Goal: Transaction & Acquisition: Purchase product/service

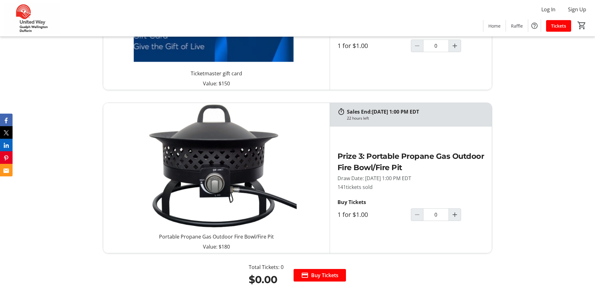
scroll to position [909, 0]
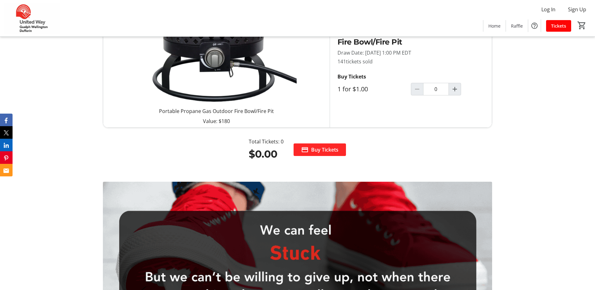
click at [315, 150] on span "Buy Tickets" at bounding box center [324, 150] width 27 height 8
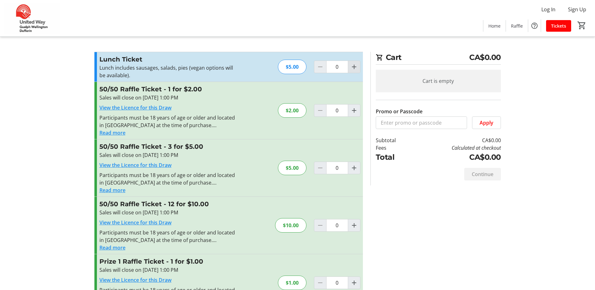
click at [352, 66] on mat-icon "Increment by one" at bounding box center [354, 67] width 8 height 8
type input "1"
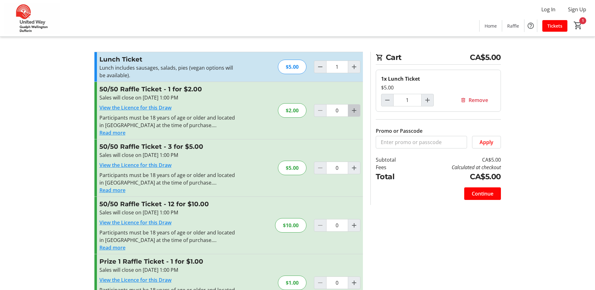
click at [352, 110] on mat-icon "Increment by one" at bounding box center [354, 111] width 8 height 8
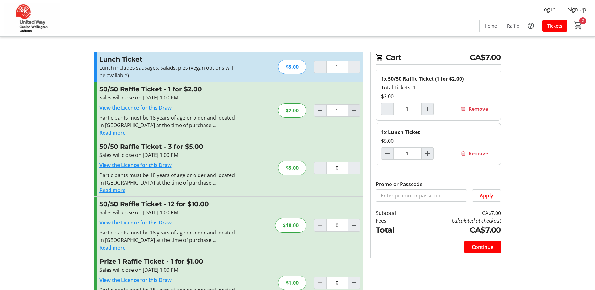
click at [353, 109] on mat-icon "Increment by one" at bounding box center [354, 111] width 8 height 8
type input "2"
click at [353, 109] on mat-icon "Increment by one" at bounding box center [354, 111] width 8 height 8
type input "3"
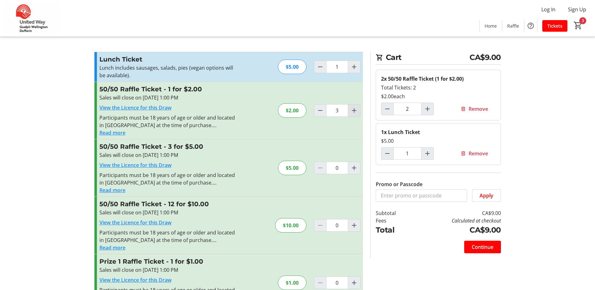
type input "3"
click at [353, 108] on mat-icon "Increment by one" at bounding box center [354, 111] width 8 height 8
type input "4"
click at [322, 110] on mat-icon "Decrement by one" at bounding box center [320, 111] width 8 height 8
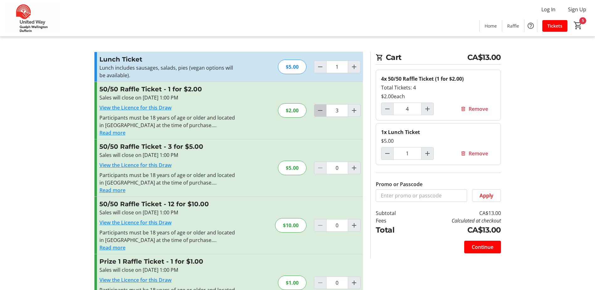
click at [322, 110] on mat-icon "Decrement by one" at bounding box center [320, 111] width 8 height 8
type input "1"
click at [322, 110] on mat-icon "Decrement by one" at bounding box center [320, 111] width 8 height 8
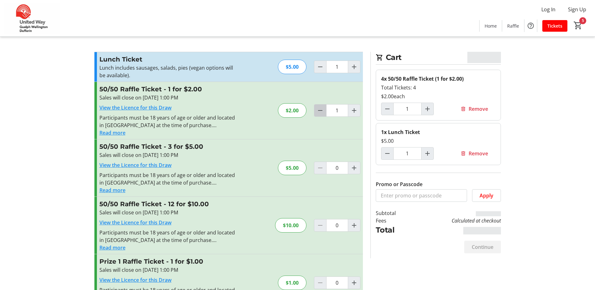
type input "0"
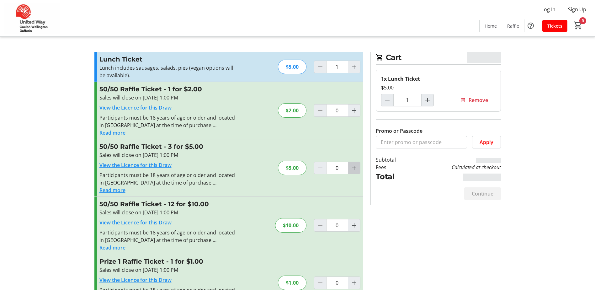
click at [353, 166] on mat-icon "Increment by one" at bounding box center [354, 168] width 8 height 8
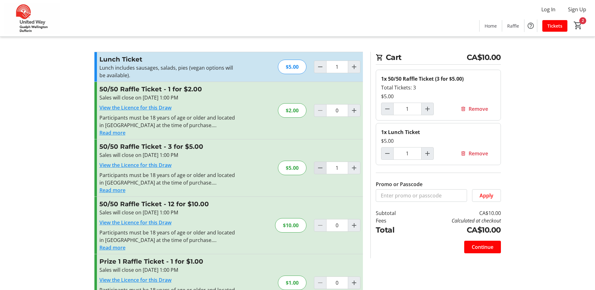
click at [317, 168] on mat-icon "Decrement by one" at bounding box center [320, 168] width 8 height 8
type input "0"
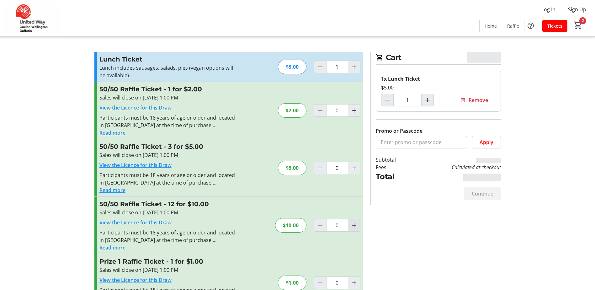
click at [356, 226] on mat-icon "Increment by one" at bounding box center [354, 225] width 8 height 8
type input "1"
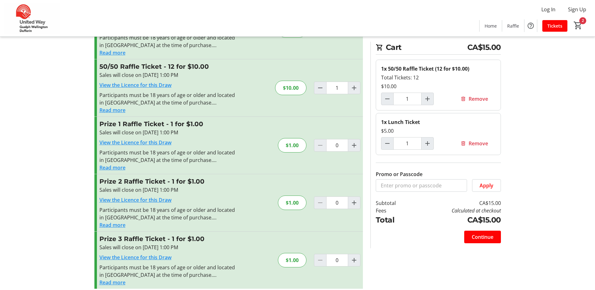
scroll to position [144, 0]
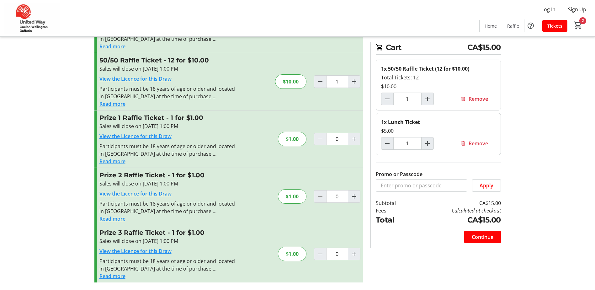
click at [134, 135] on link "View the Licence for this Draw" at bounding box center [135, 136] width 72 height 7
click at [107, 161] on button "Read more" at bounding box center [112, 161] width 26 height 8
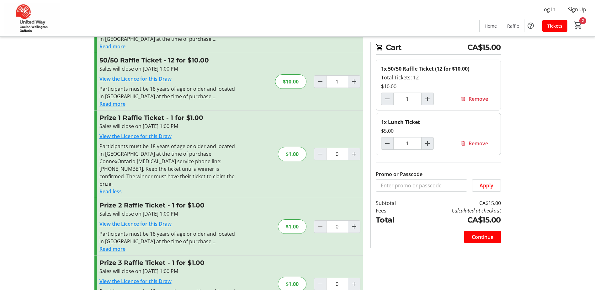
click at [118, 187] on button "Read less" at bounding box center [110, 191] width 22 height 8
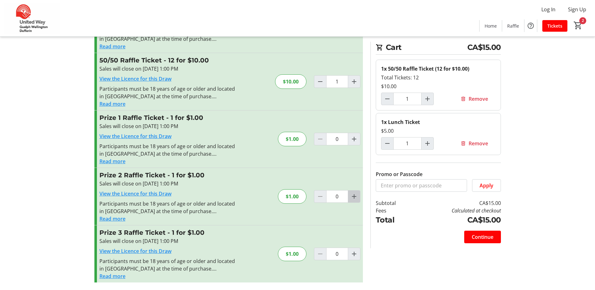
click at [354, 195] on mat-icon "Increment by one" at bounding box center [354, 196] width 8 height 8
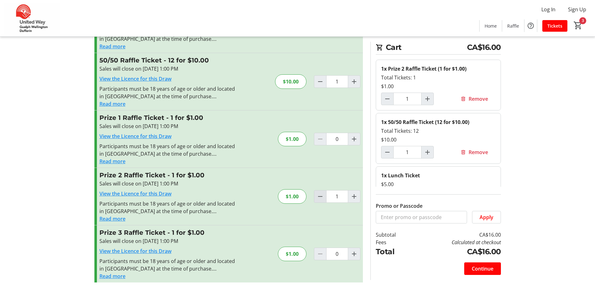
click at [318, 196] on mat-icon "Decrement by one" at bounding box center [320, 196] width 8 height 8
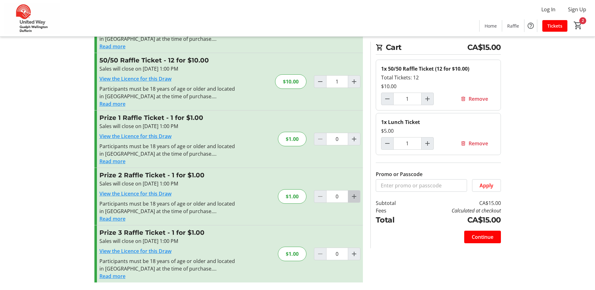
click at [353, 197] on mat-icon "Increment by one" at bounding box center [354, 196] width 8 height 8
type input "2"
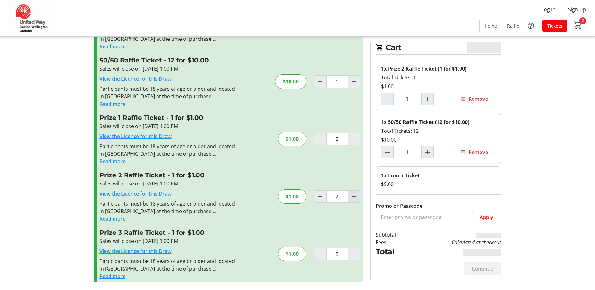
type input "2"
click at [354, 196] on mat-icon "Increment by one" at bounding box center [354, 196] width 8 height 8
type input "5"
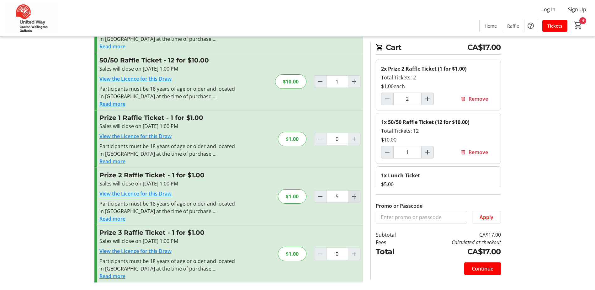
type input "5"
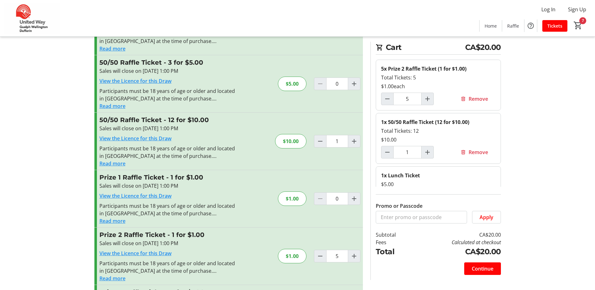
scroll to position [94, 0]
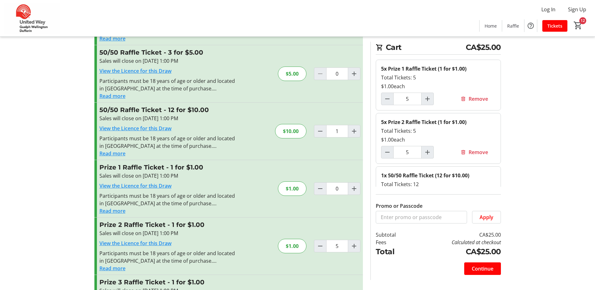
type input "5"
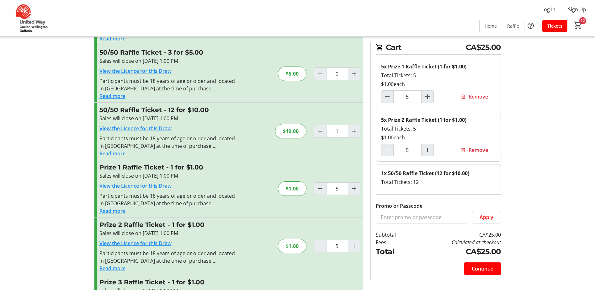
scroll to position [0, 0]
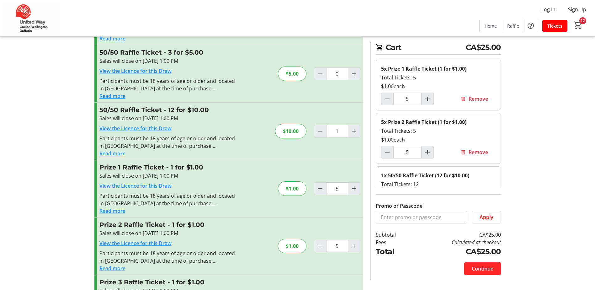
click at [477, 268] on span "Continue" at bounding box center [483, 269] width 22 height 8
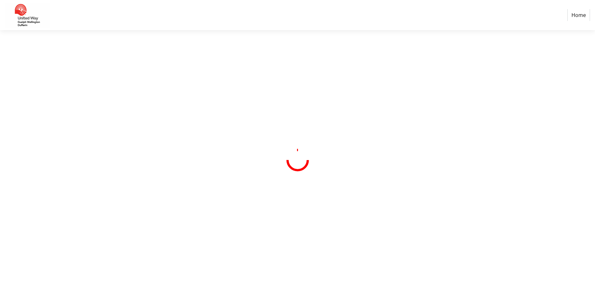
select select "CA"
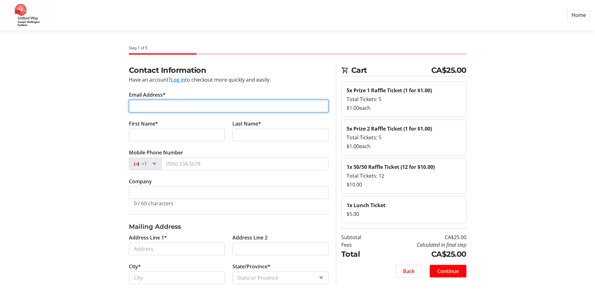
click at [174, 109] on input "Email Address*" at bounding box center [228, 106] width 199 height 13
type input "aldos@wellington.ca"
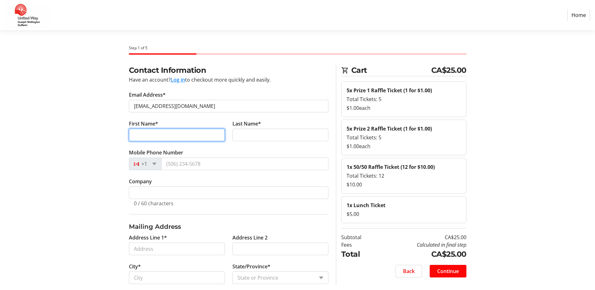
type input "Aldo"
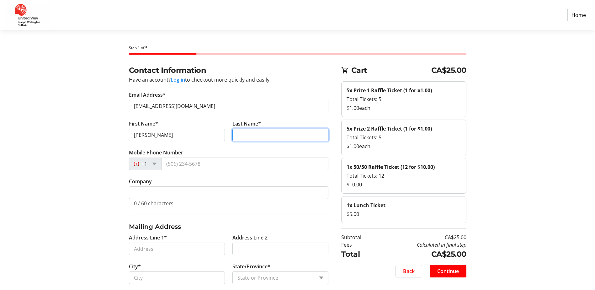
type input "Salis"
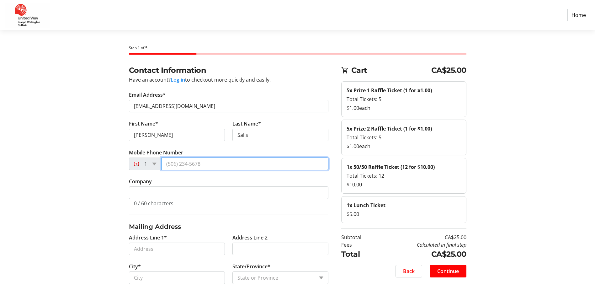
type input "(519) 835-1840"
type input "County of Wellington"
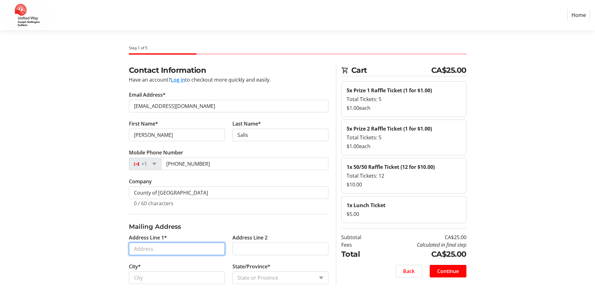
type input "11 Mayfield Avenue"
type input "Guelph, Ontario"
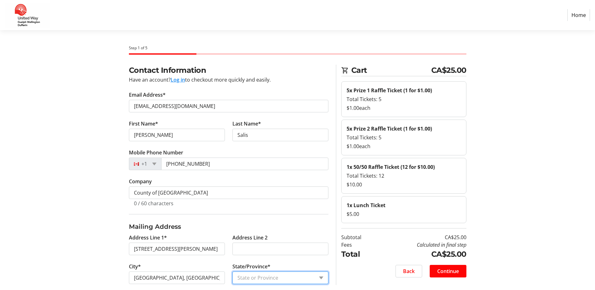
select select "ON"
type input "N1G2L9"
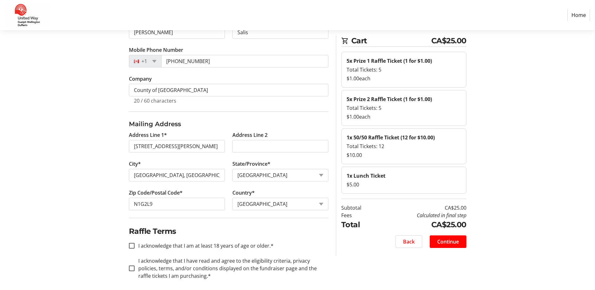
scroll to position [107, 0]
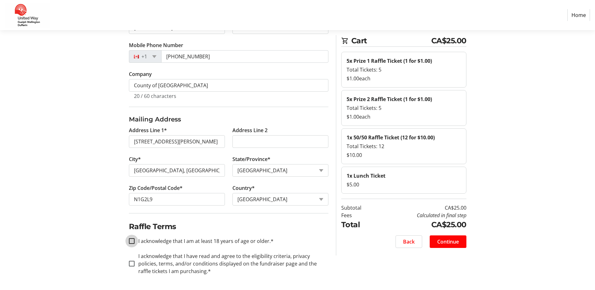
click at [129, 239] on input "I acknowledge that I am at least 18 years of age or older.*" at bounding box center [132, 241] width 6 height 6
checkbox input "true"
click at [132, 264] on input "I acknowledge that I have read and agree to the eligibility criteria, privacy p…" at bounding box center [132, 264] width 6 height 6
checkbox input "true"
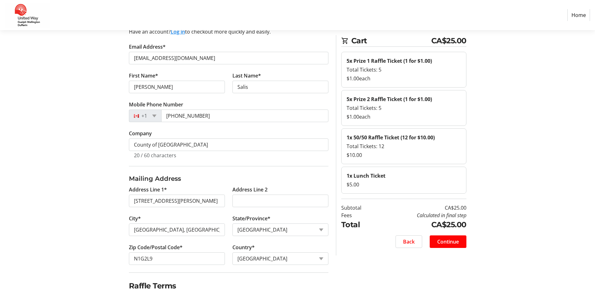
scroll to position [45, 0]
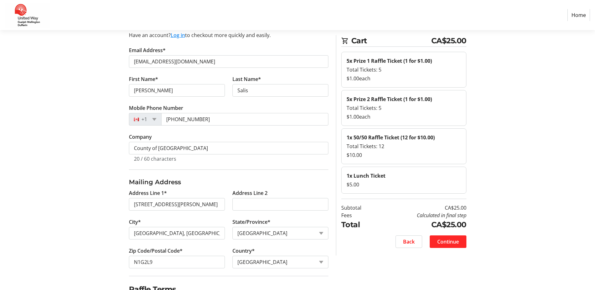
click at [441, 240] on span "Continue" at bounding box center [448, 242] width 22 height 8
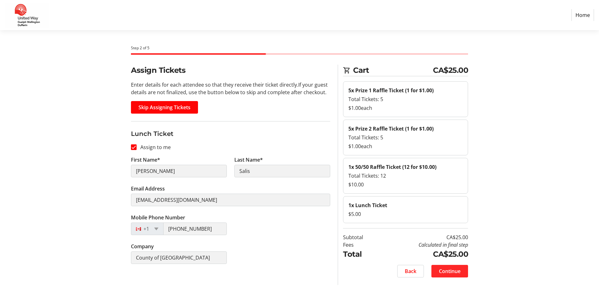
click at [454, 270] on span "Continue" at bounding box center [450, 271] width 22 height 8
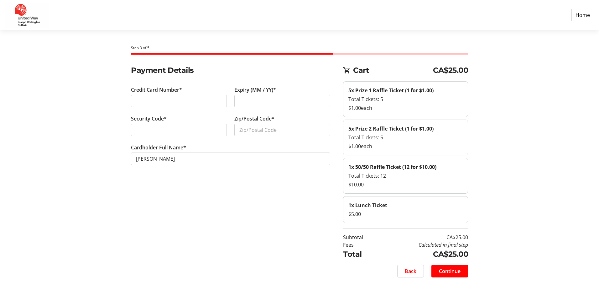
click at [190, 96] on div at bounding box center [179, 101] width 96 height 13
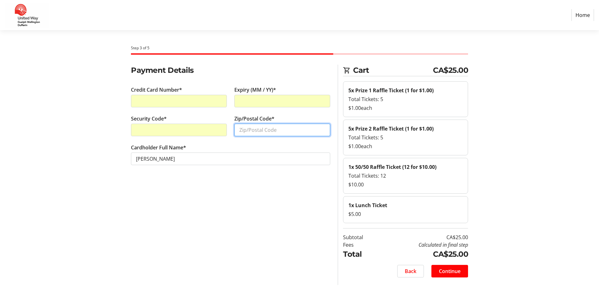
click at [254, 128] on input "Zip/Postal Code*" at bounding box center [282, 130] width 96 height 13
click at [256, 131] on input "Zip/Postal Code*" at bounding box center [282, 130] width 96 height 13
type input "N1G2L9"
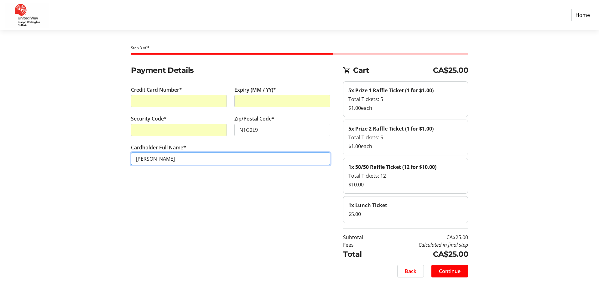
click at [147, 157] on input "Aldo Salis" at bounding box center [230, 158] width 199 height 13
type input "Aldo L Salis"
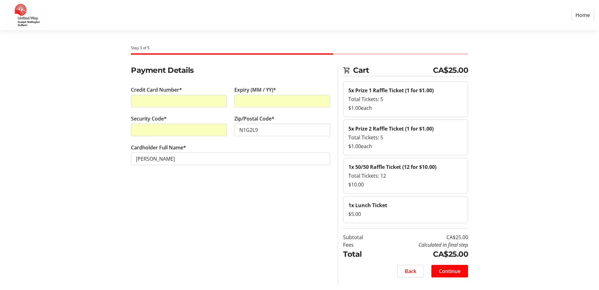
click at [219, 215] on div "Payment Details Credit Card Number* Expiry (MM / YY)* Security Code* Zip/Postal…" at bounding box center [230, 175] width 207 height 220
click at [448, 270] on span "Continue" at bounding box center [450, 271] width 22 height 8
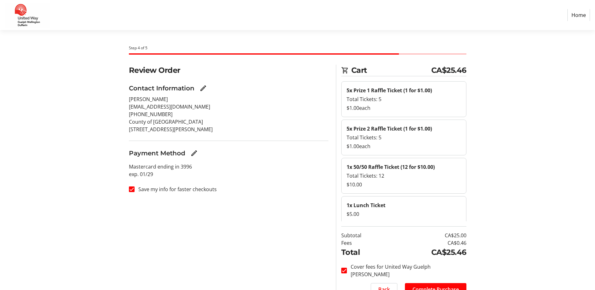
scroll to position [29, 0]
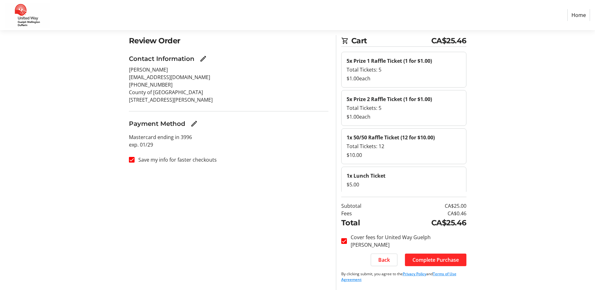
click at [433, 260] on span "Complete Purchase" at bounding box center [435, 260] width 46 height 8
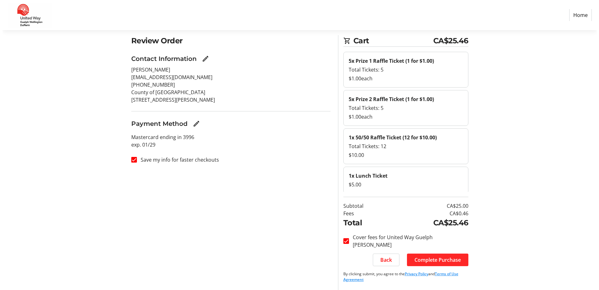
scroll to position [0, 0]
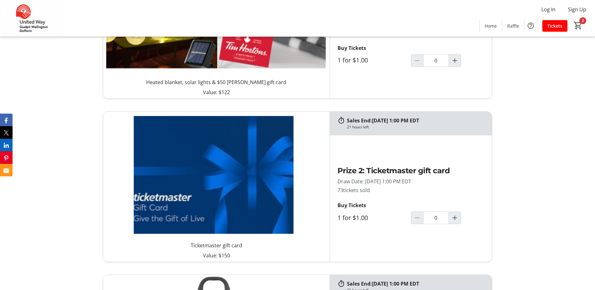
scroll to position [627, 0]
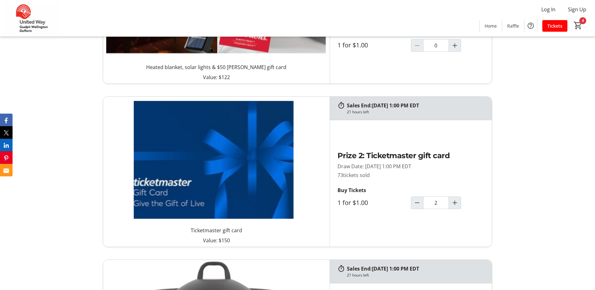
type input "5"
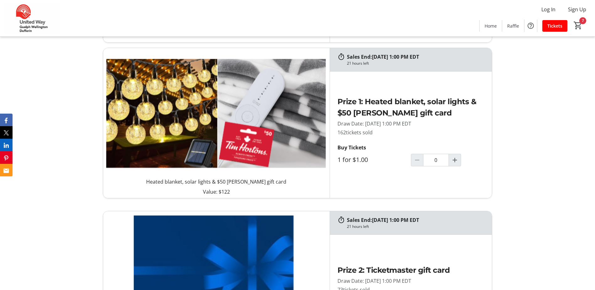
scroll to position [502, 0]
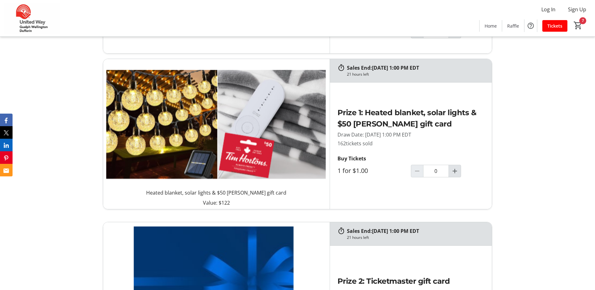
click at [458, 169] on mat-icon "Increment by one" at bounding box center [455, 171] width 8 height 8
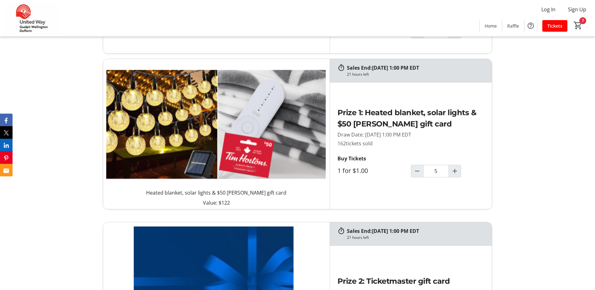
type input "5"
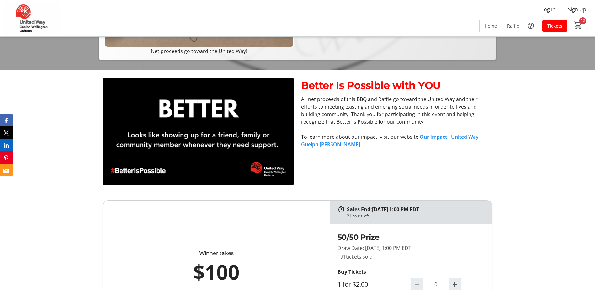
scroll to position [31, 0]
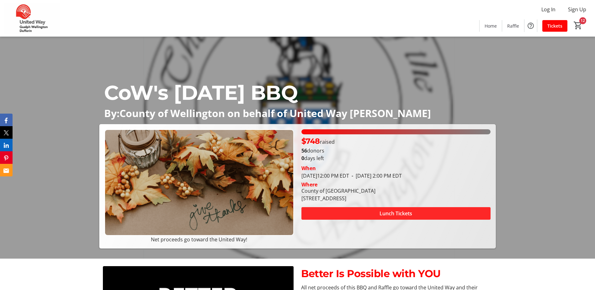
click at [380, 212] on span "Lunch Tickets" at bounding box center [395, 213] width 33 height 8
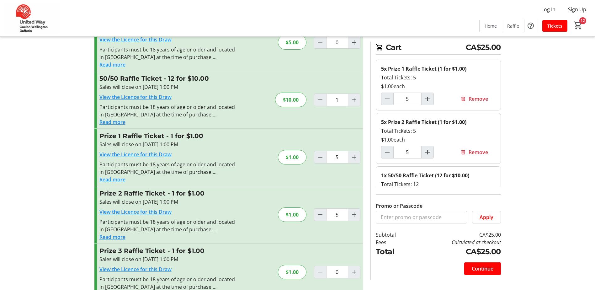
scroll to position [144, 0]
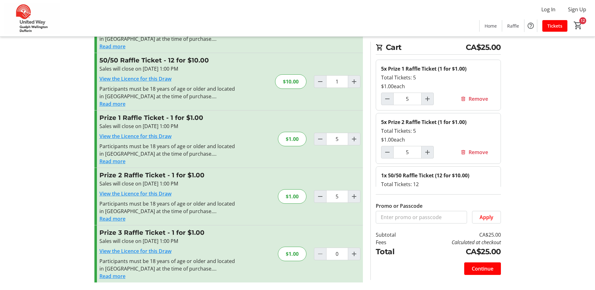
type input "0"
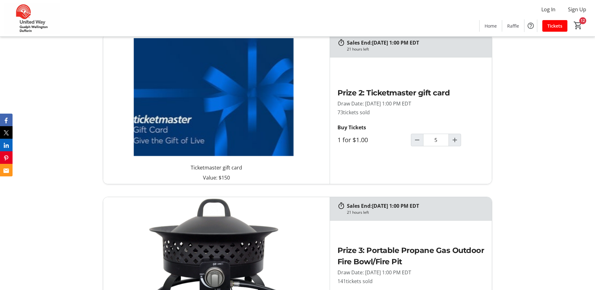
scroll to position [721, 0]
